Goal: Use online tool/utility: Utilize a website feature to perform a specific function

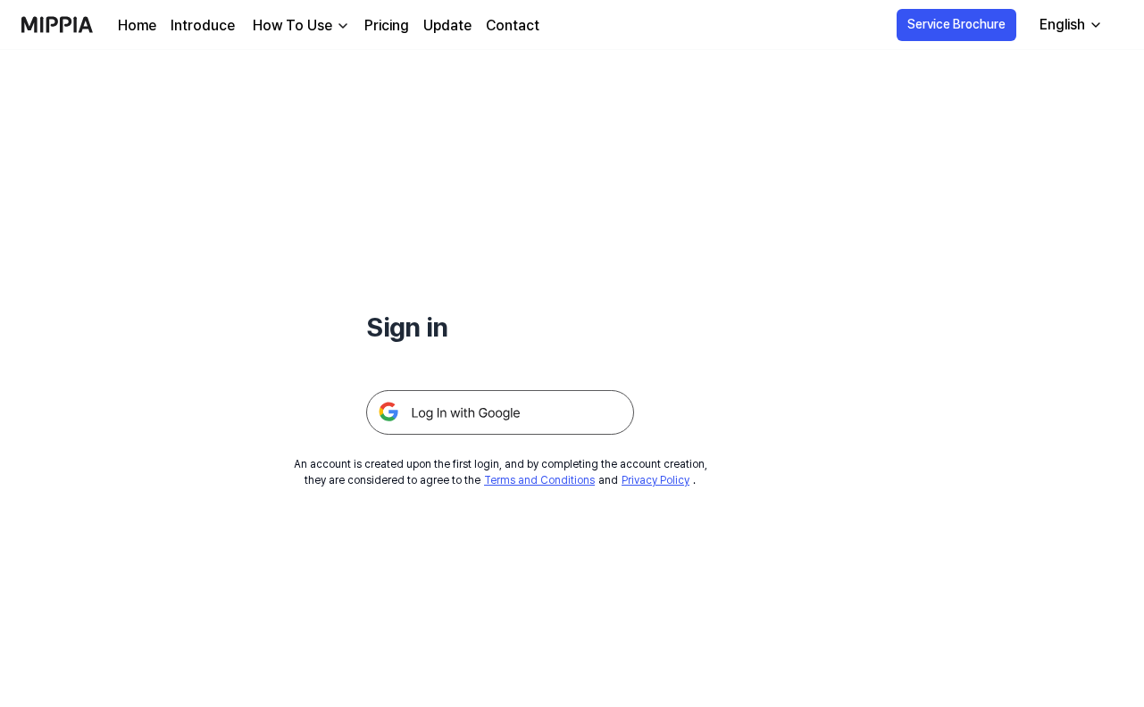
click at [491, 414] on img at bounding box center [500, 412] width 268 height 45
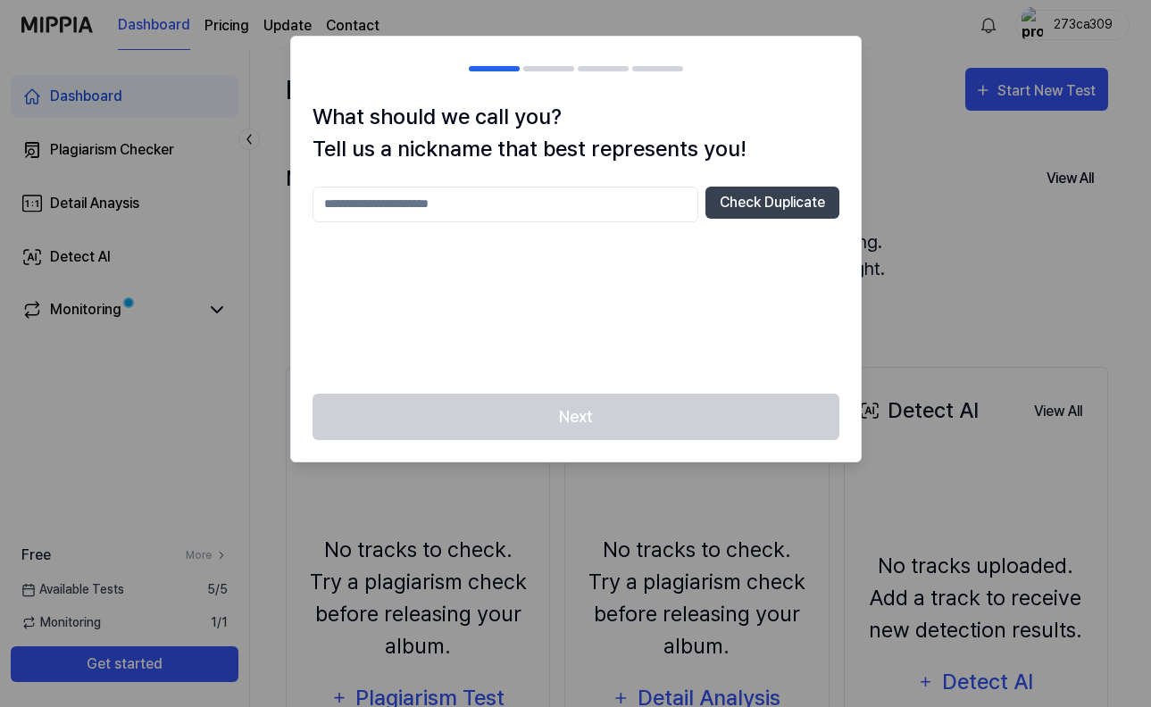
click at [666, 198] on input "text" at bounding box center [506, 205] width 386 height 36
type input "*"
type input "******"
click at [763, 205] on button "Check Duplicate" at bounding box center [773, 203] width 134 height 32
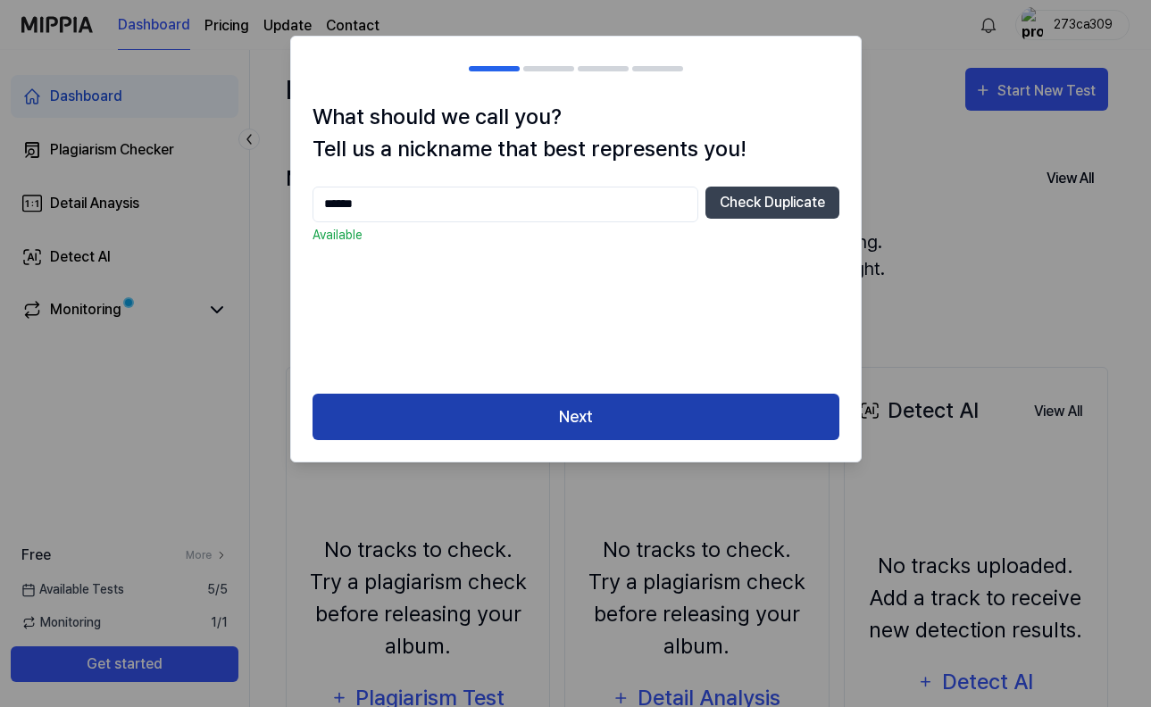
click at [675, 428] on button "Next" at bounding box center [576, 417] width 527 height 47
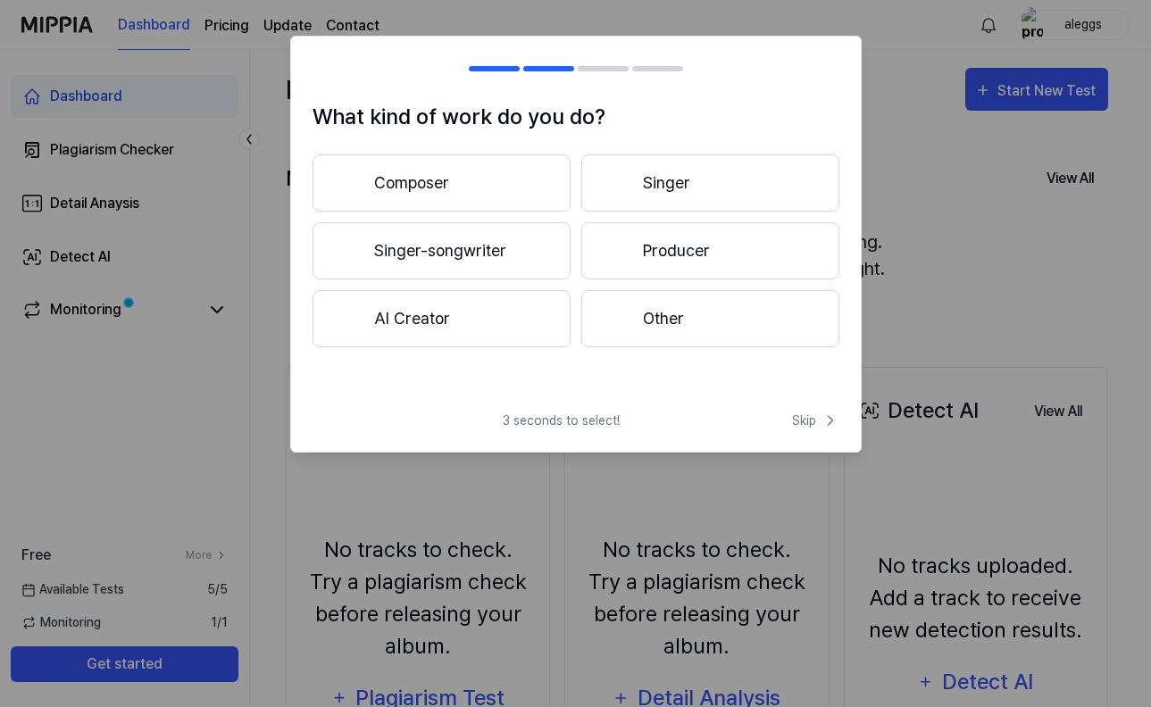
click at [483, 258] on button "Singer-songwriter" at bounding box center [442, 250] width 258 height 57
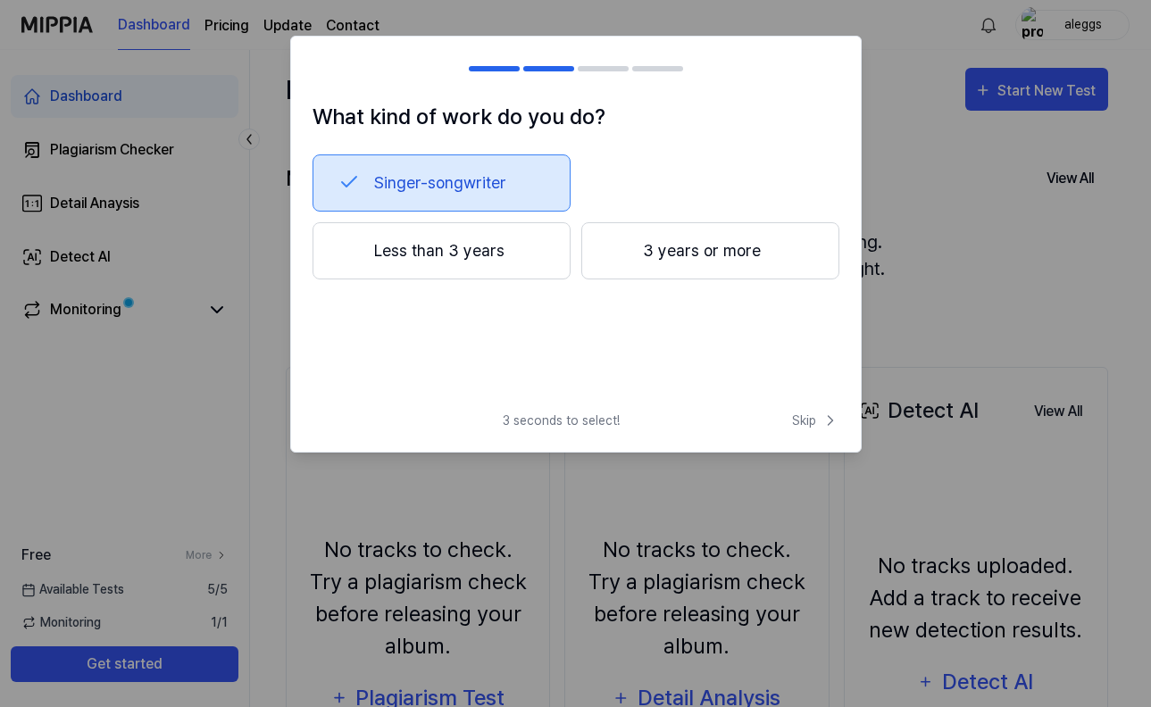
click at [477, 254] on button "Less than 3 years" at bounding box center [442, 250] width 258 height 57
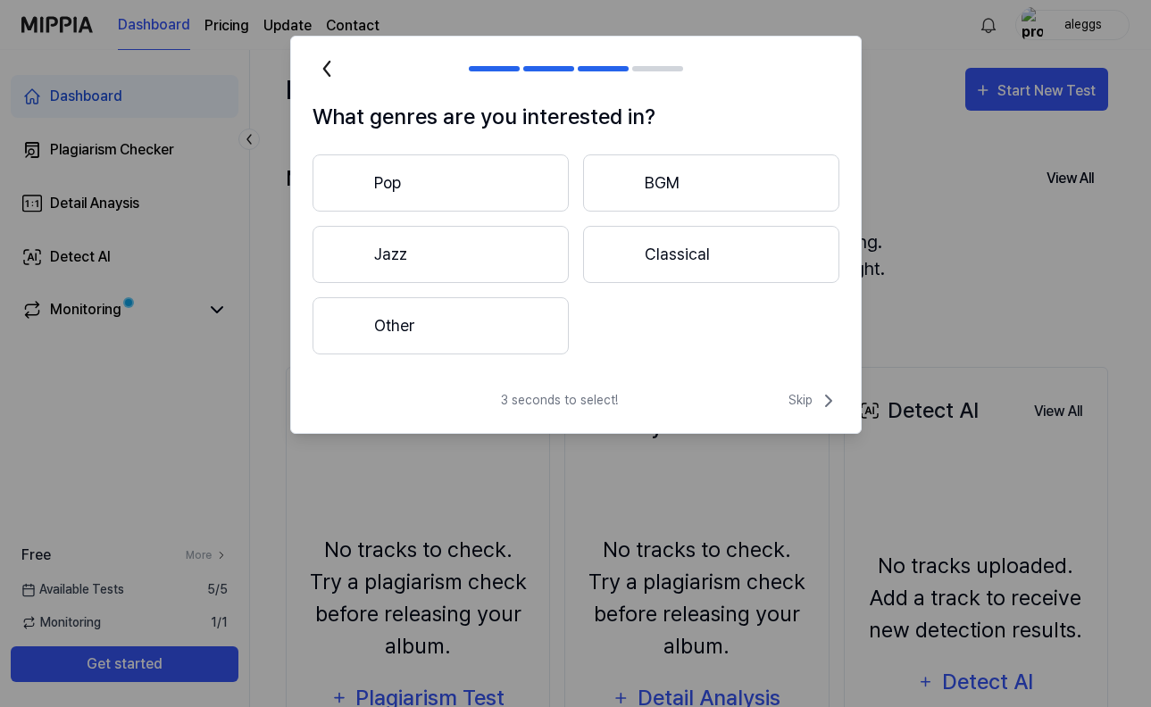
click at [472, 347] on button "Other" at bounding box center [441, 325] width 256 height 57
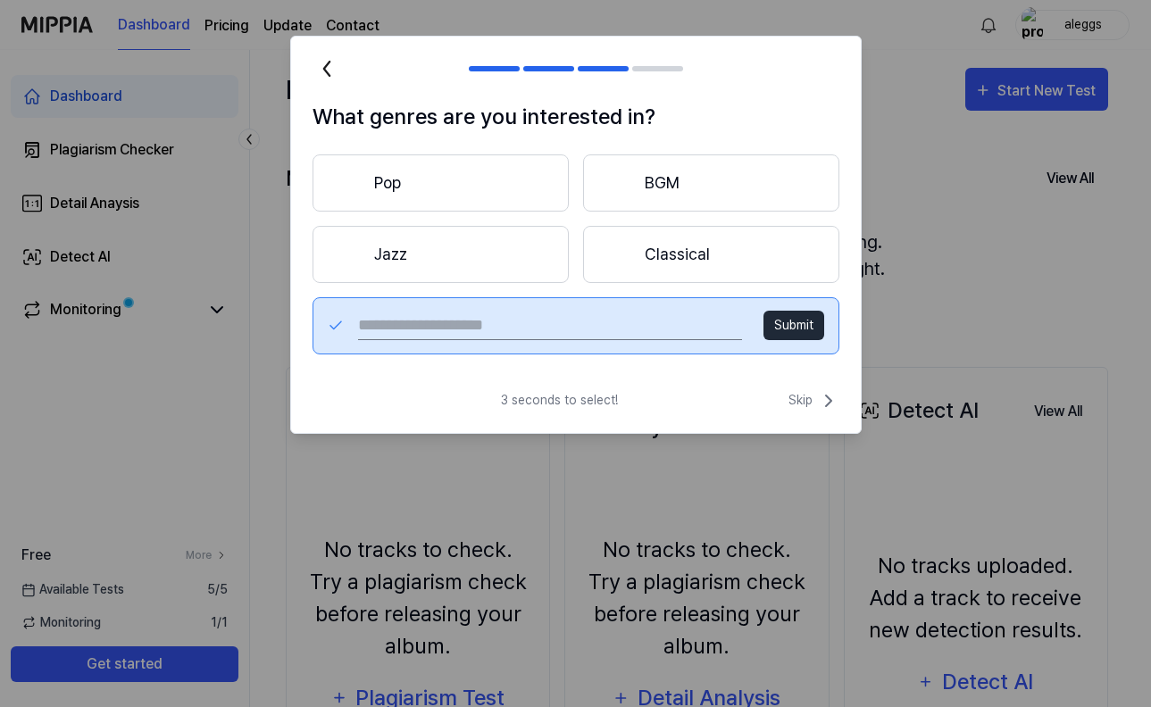
click at [831, 413] on div "3 seconds to select! Skip" at bounding box center [576, 411] width 570 height 43
click at [821, 400] on icon at bounding box center [828, 400] width 21 height 21
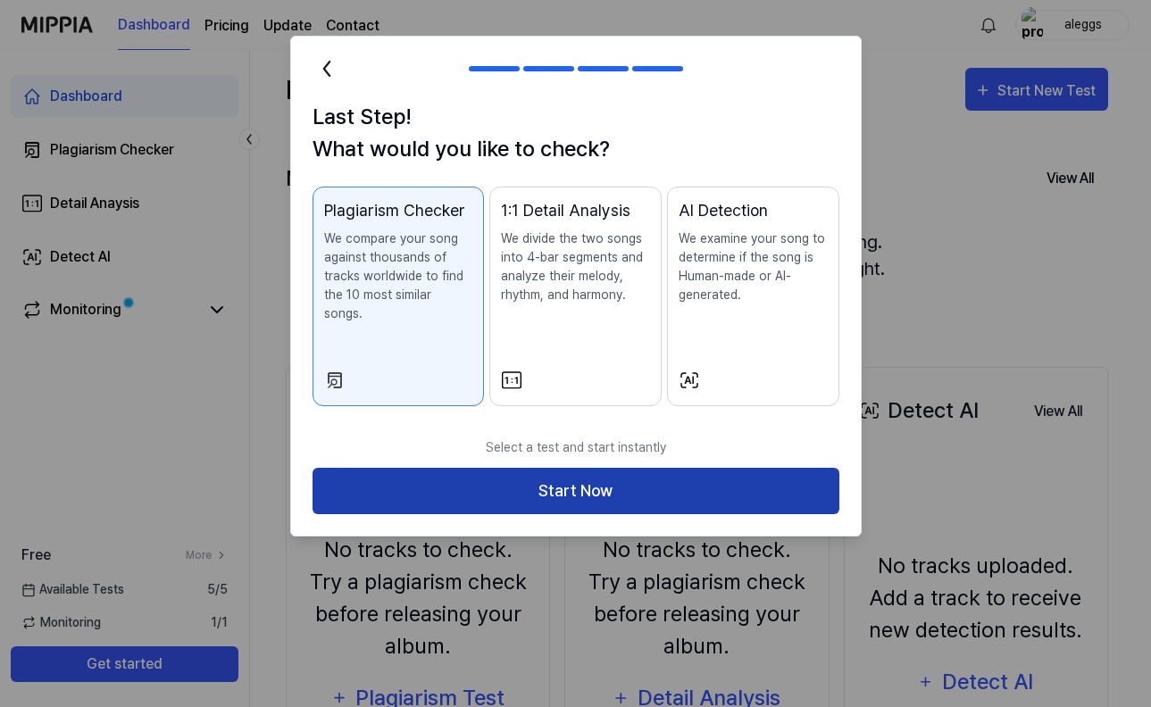
click at [641, 480] on button "Start Now" at bounding box center [576, 491] width 527 height 47
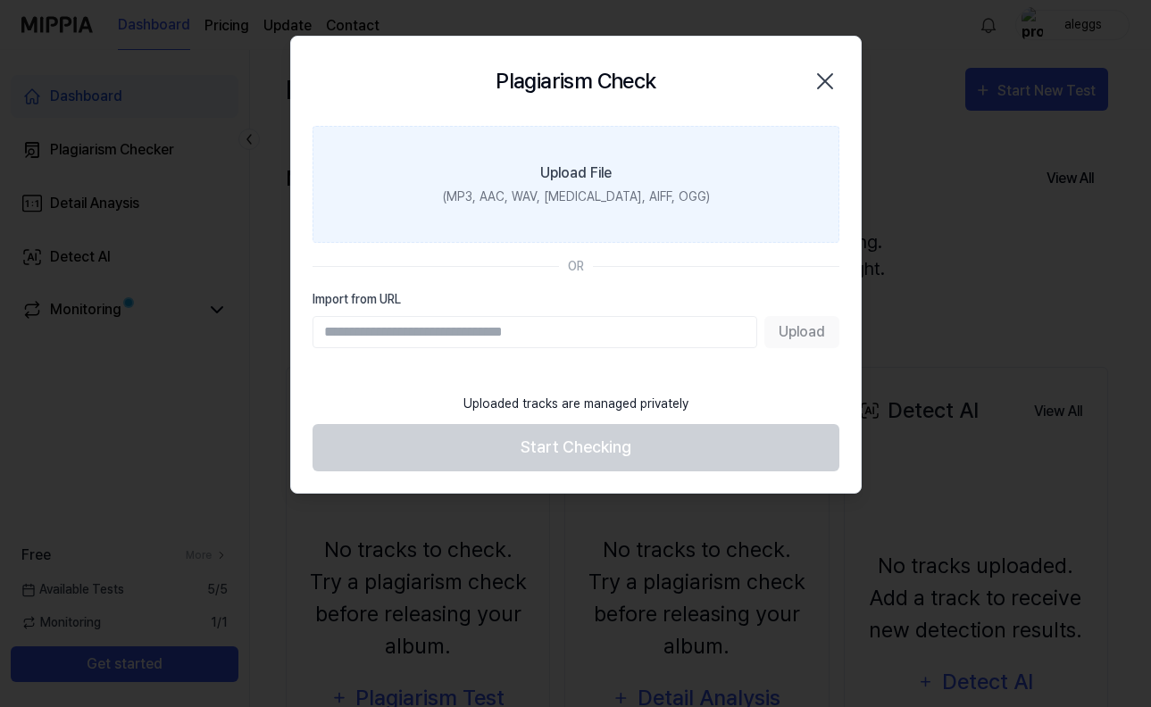
click at [609, 211] on label "Upload File (MP3, AAC, WAV, FLAC, AIFF, OGG)" at bounding box center [576, 184] width 527 height 117
click at [0, 0] on input "Upload File (MP3, AAC, WAV, FLAC, AIFF, OGG)" at bounding box center [0, 0] width 0 height 0
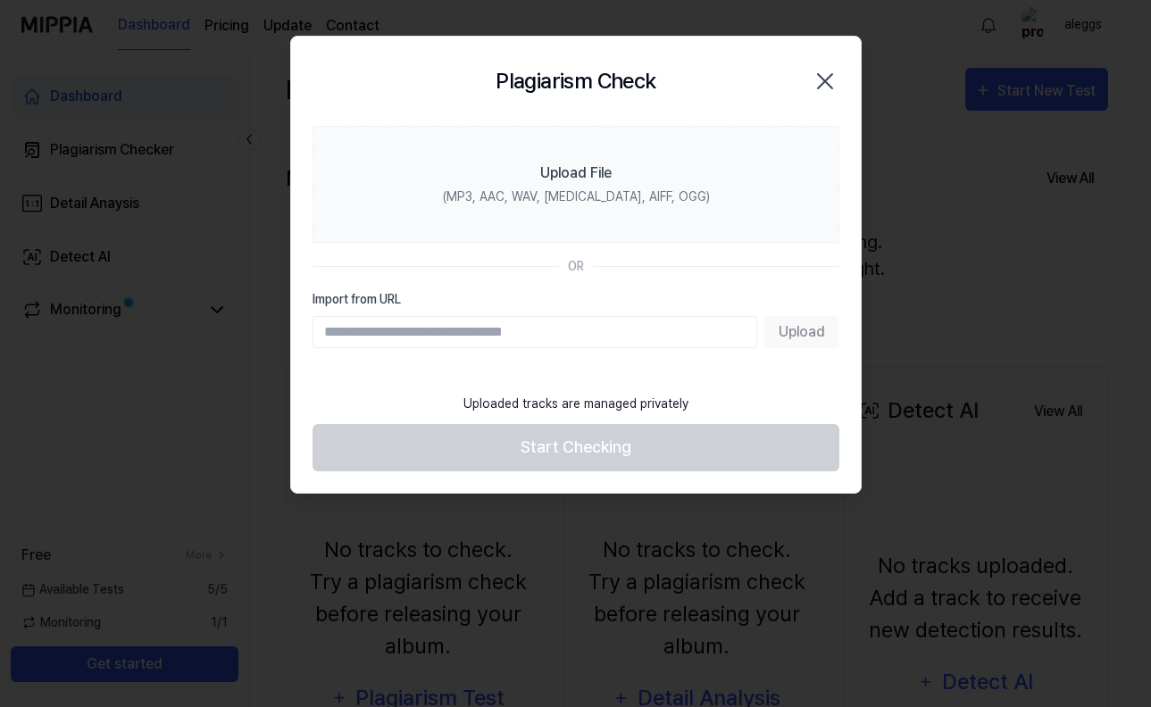
click at [950, 264] on div at bounding box center [575, 353] width 1151 height 707
